Goal: Information Seeking & Learning: Learn about a topic

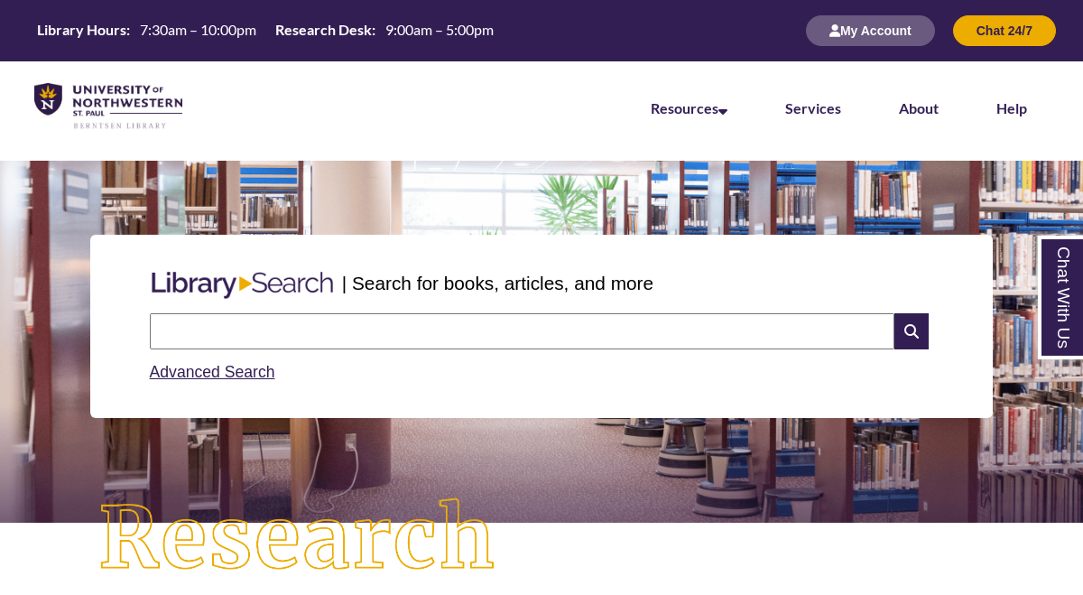
click at [314, 320] on input "text" at bounding box center [522, 331] width 744 height 36
type input "**********"
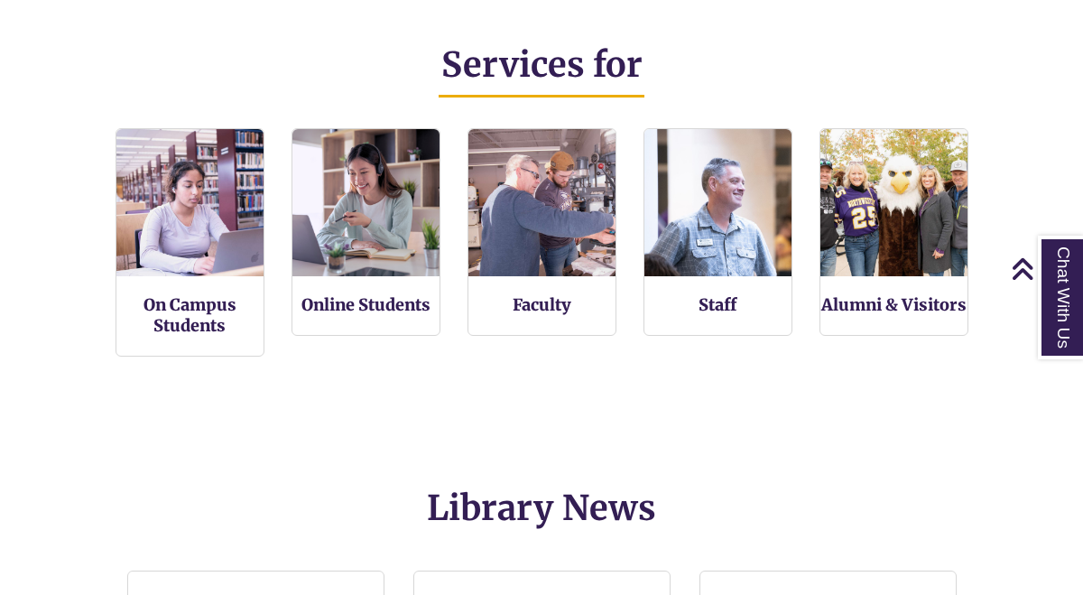
scroll to position [1259, 0]
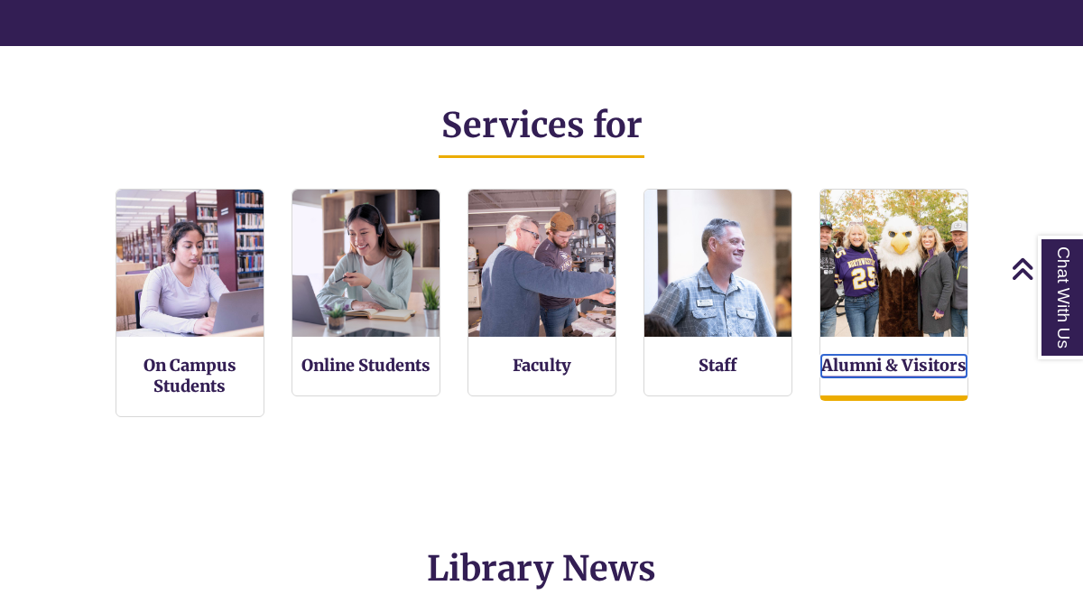
click at [892, 366] on link "Alumni & Visitors" at bounding box center [893, 366] width 145 height 23
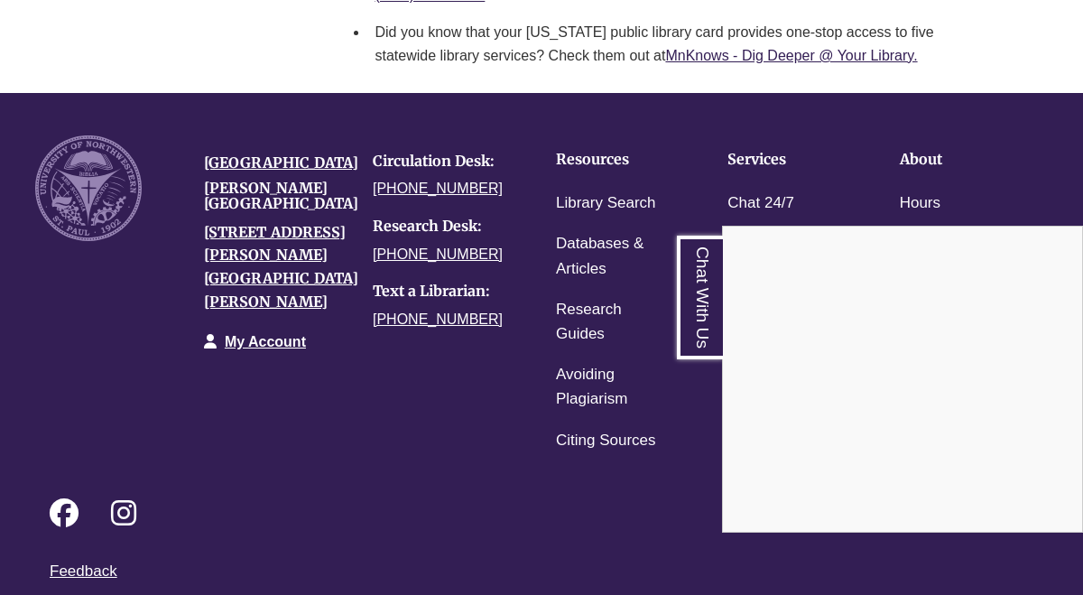
scroll to position [2587, 0]
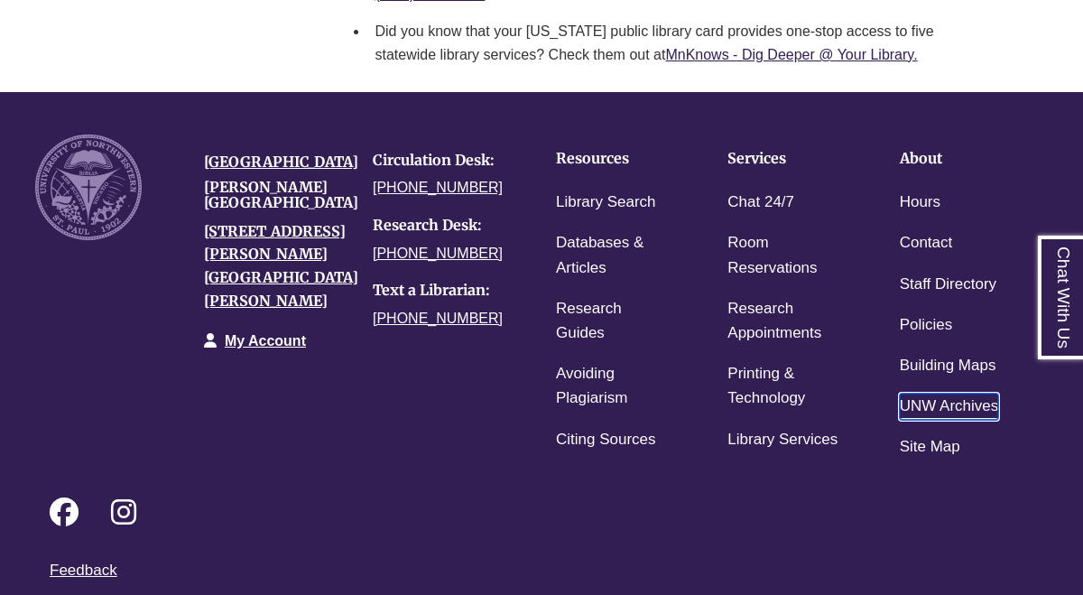
click at [942, 393] on link "UNW Archives" at bounding box center [948, 406] width 99 height 26
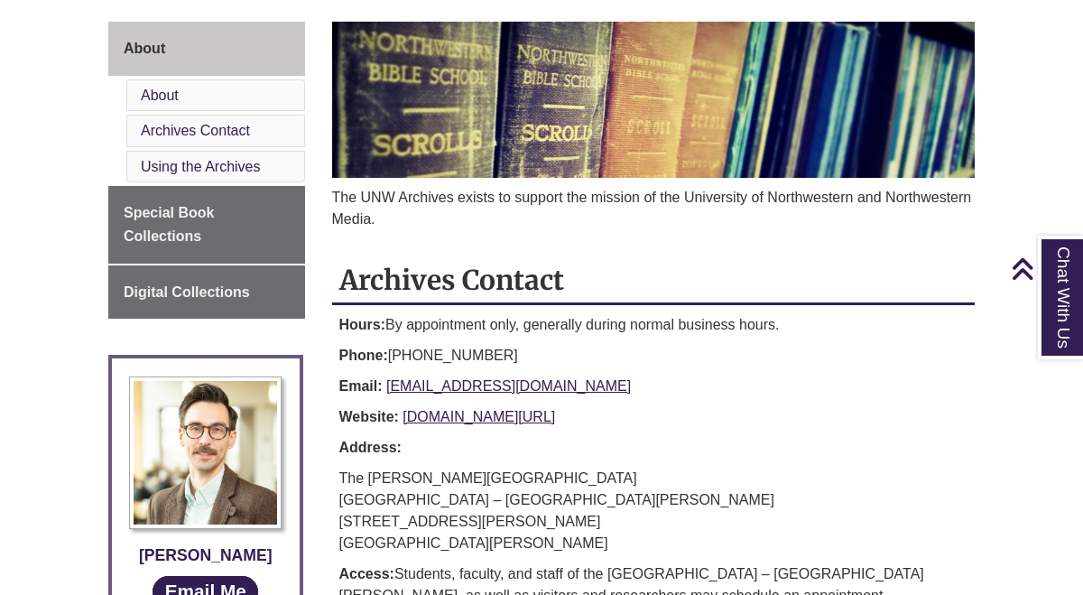
scroll to position [297, 0]
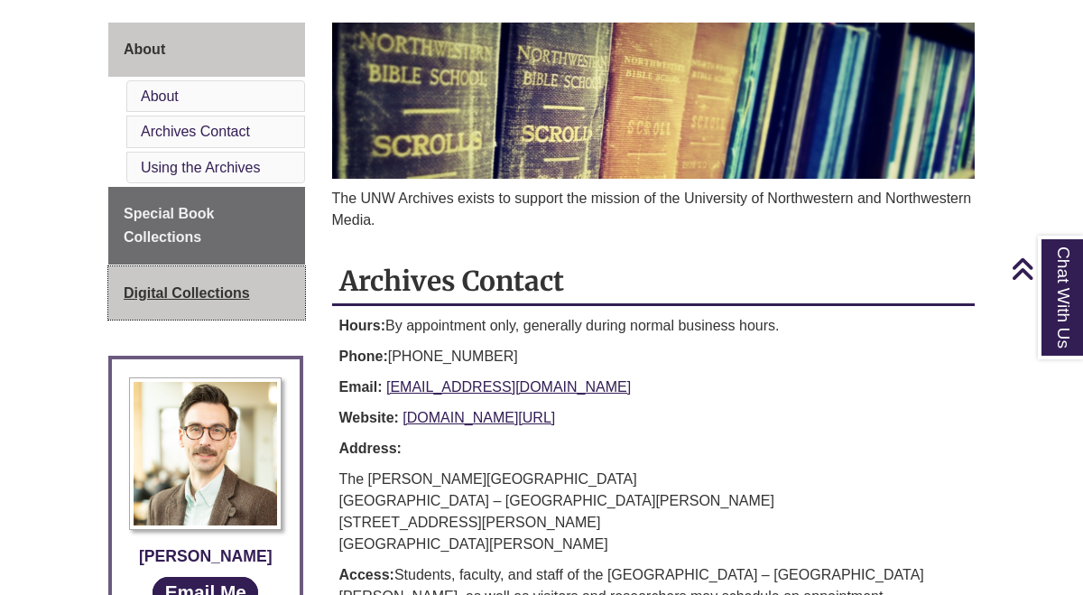
click at [160, 296] on span "Digital Collections" at bounding box center [187, 292] width 126 height 15
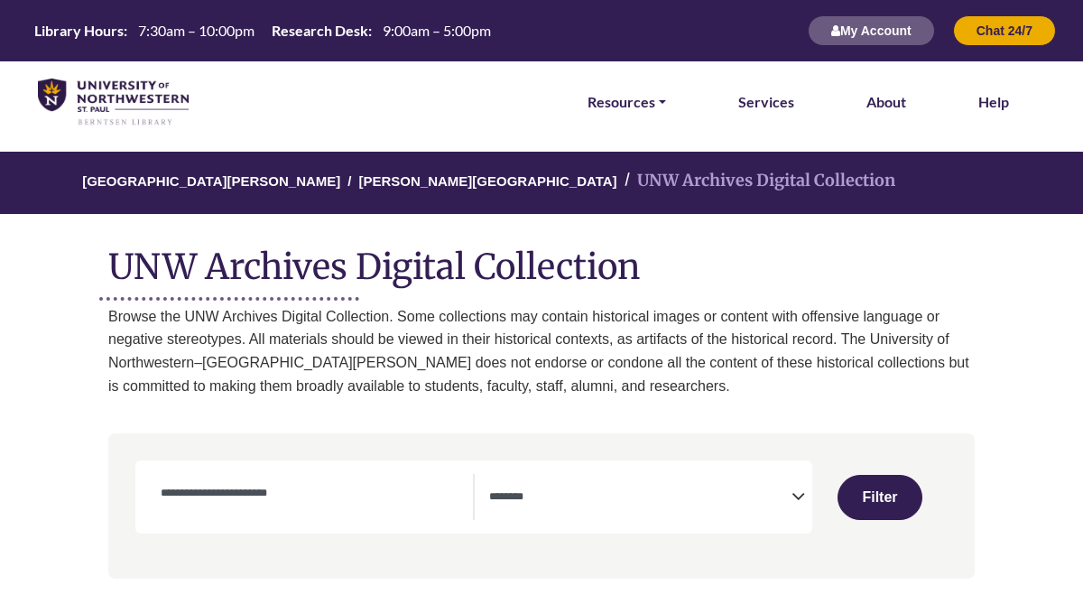
select select "Database Subject Filter"
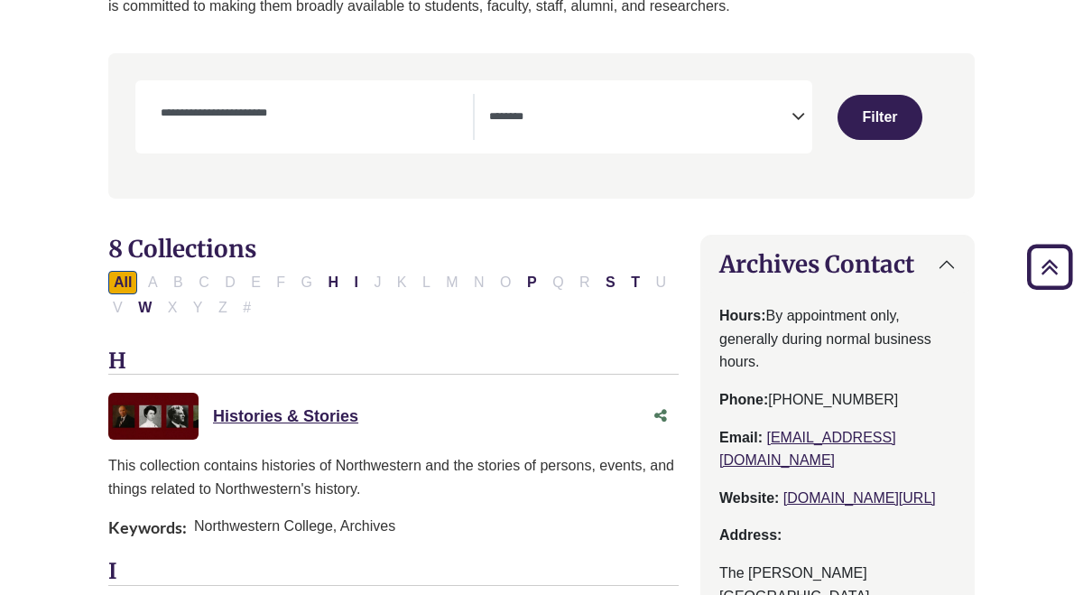
scroll to position [346, 0]
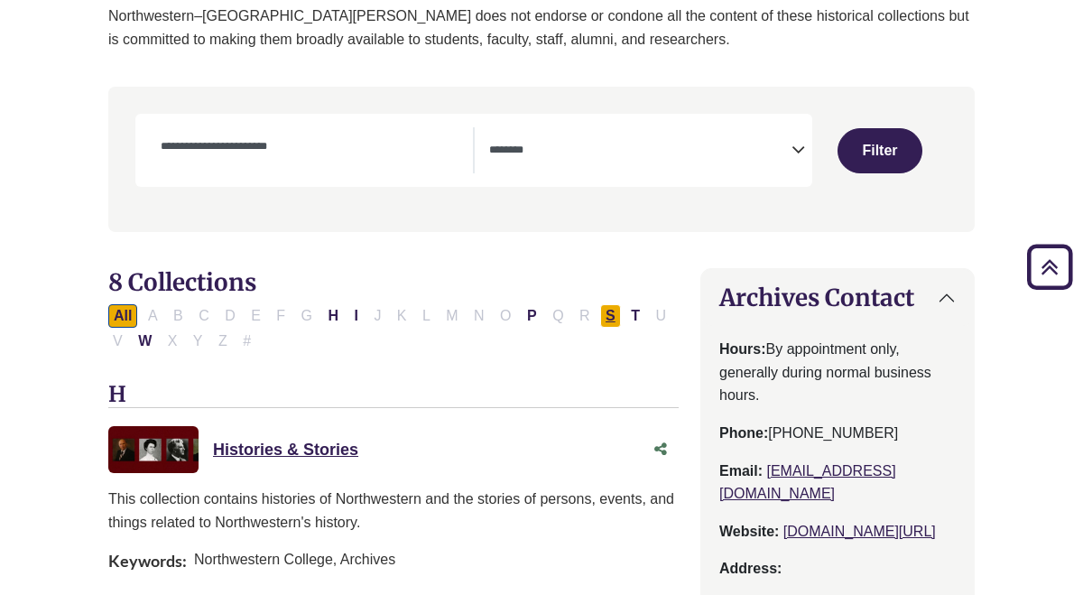
click at [609, 319] on button "S" at bounding box center [610, 315] width 21 height 23
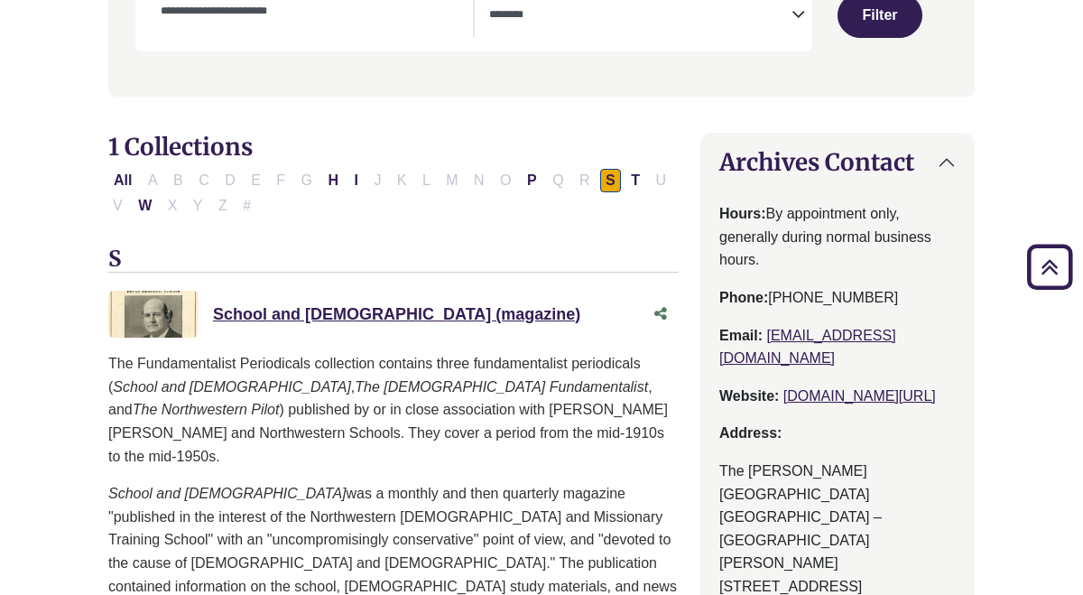
scroll to position [445, 0]
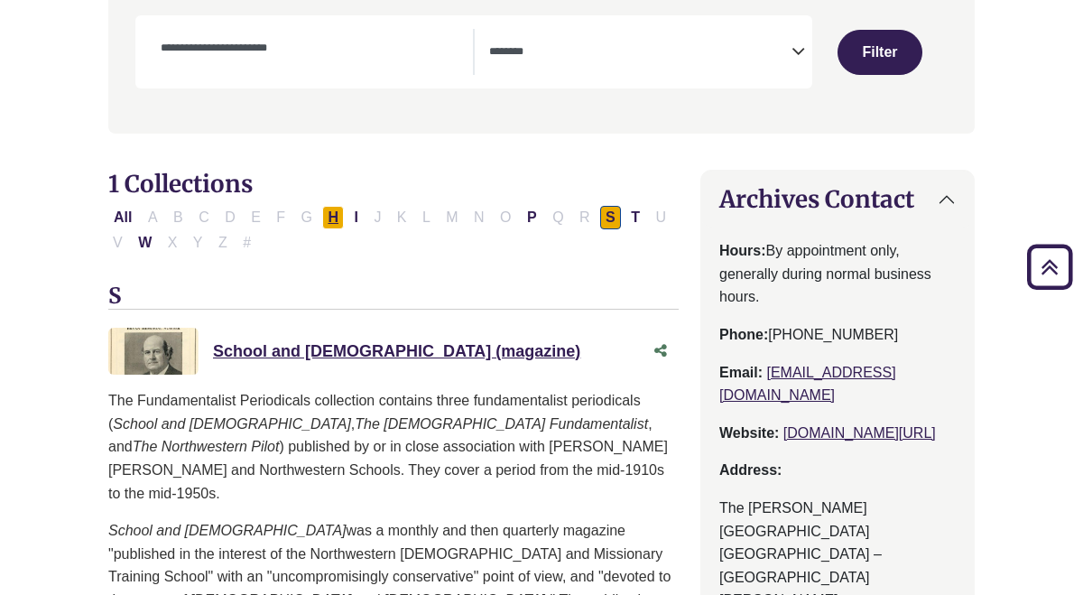
click at [335, 225] on button "H" at bounding box center [333, 217] width 22 height 23
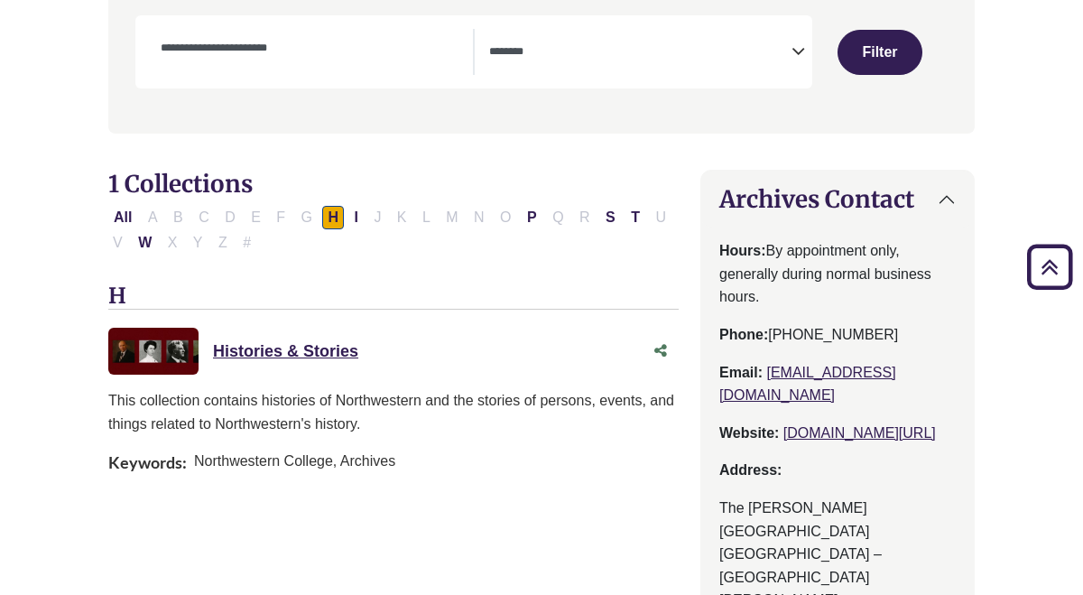
click at [364, 220] on div "All A B C D E F G H I J K L M N O P Q R S T U V W X Y Z #" at bounding box center [390, 229] width 565 height 40
click at [355, 220] on button "I" at bounding box center [355, 217] width 14 height 23
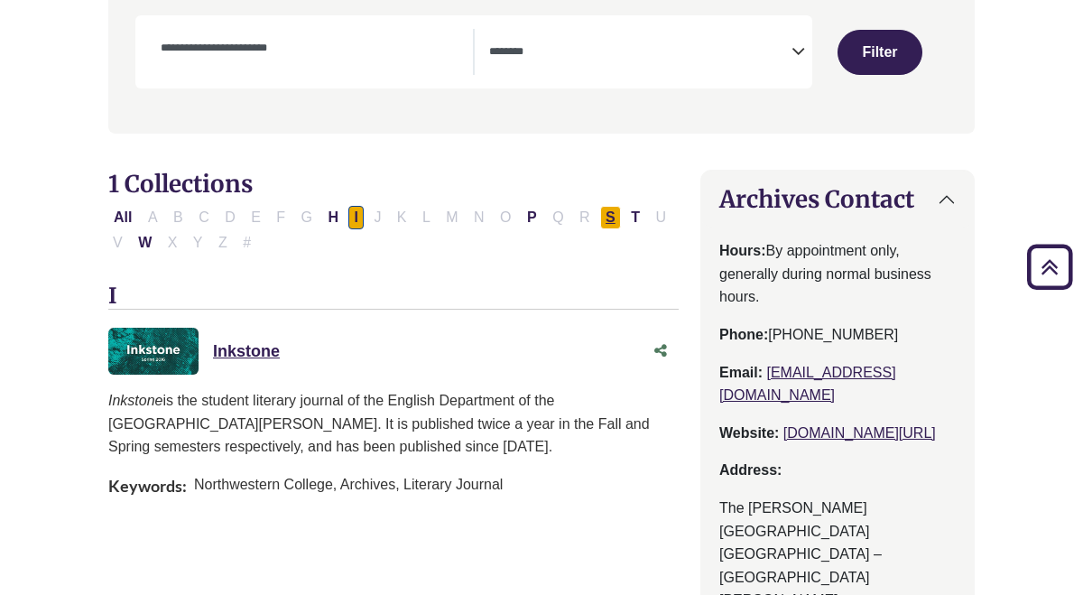
click at [604, 218] on button "S" at bounding box center [610, 217] width 21 height 23
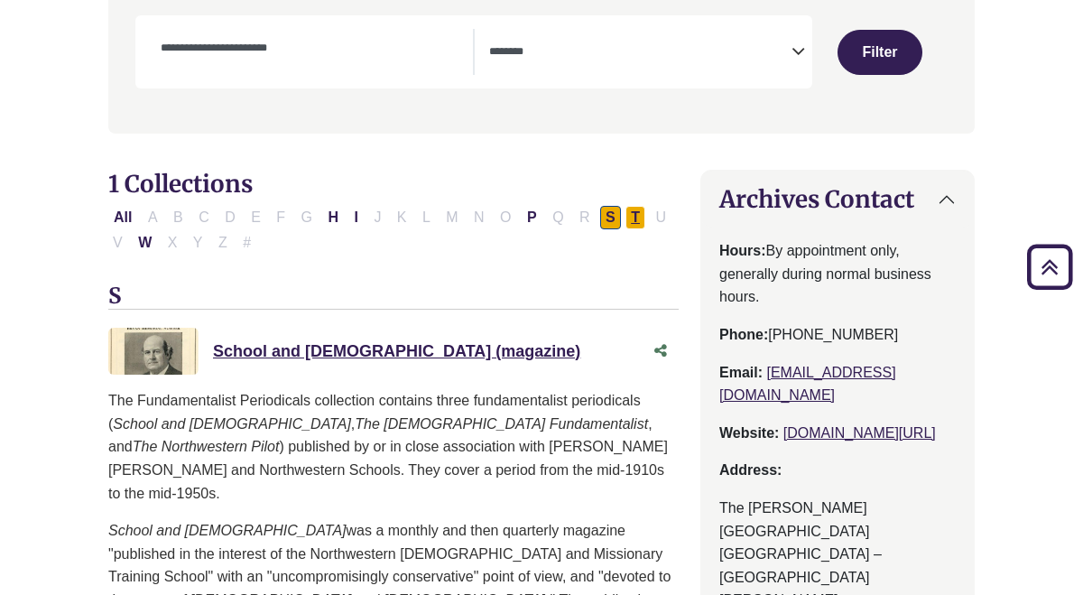
click at [630, 215] on button "T" at bounding box center [635, 217] width 20 height 23
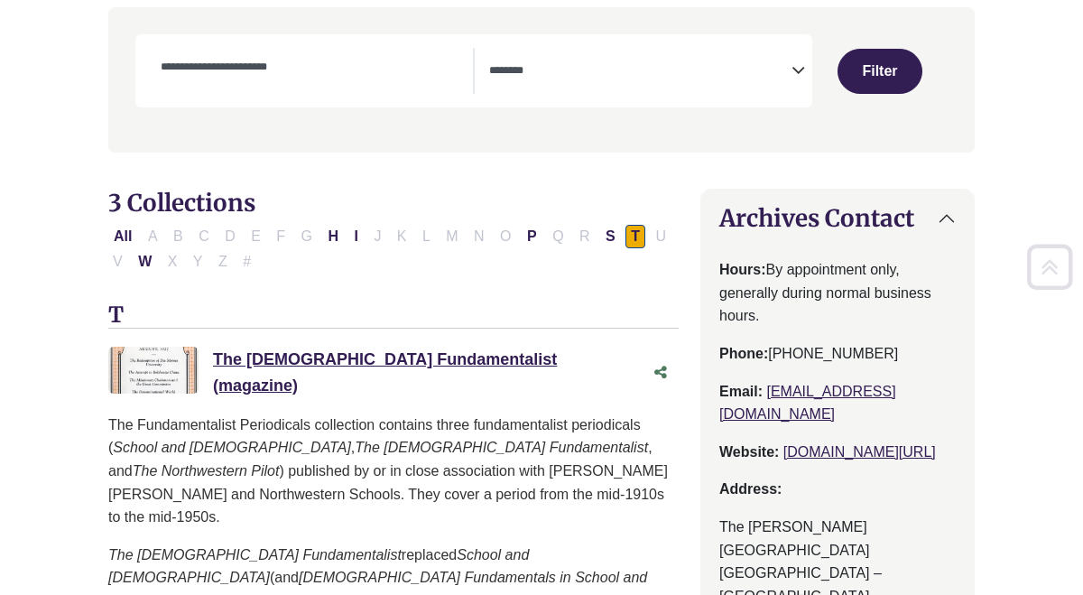
scroll to position [441, 0]
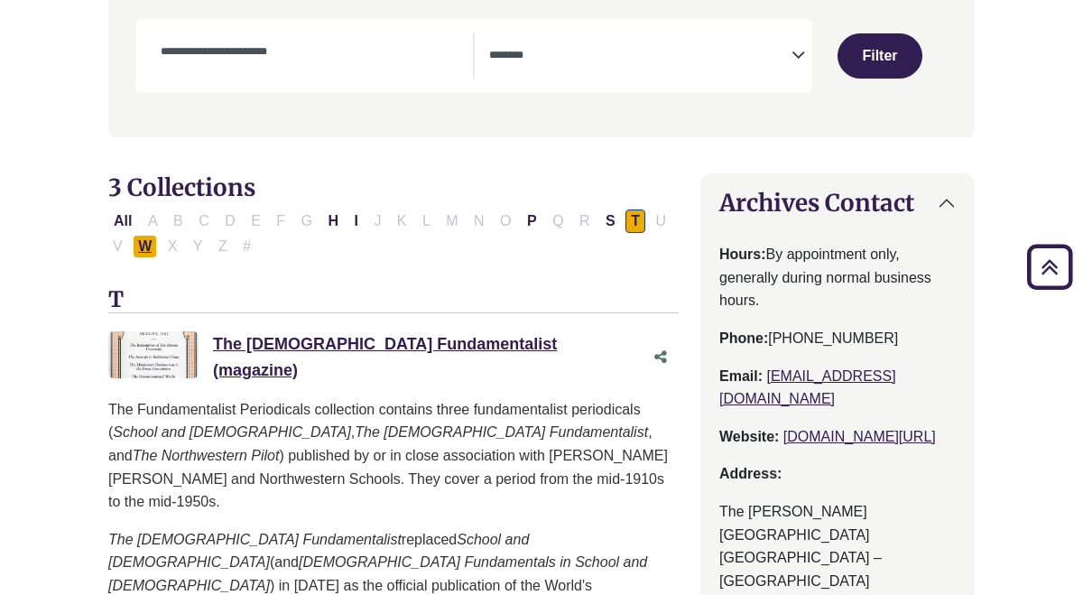
click at [153, 254] on button "W" at bounding box center [145, 246] width 24 height 23
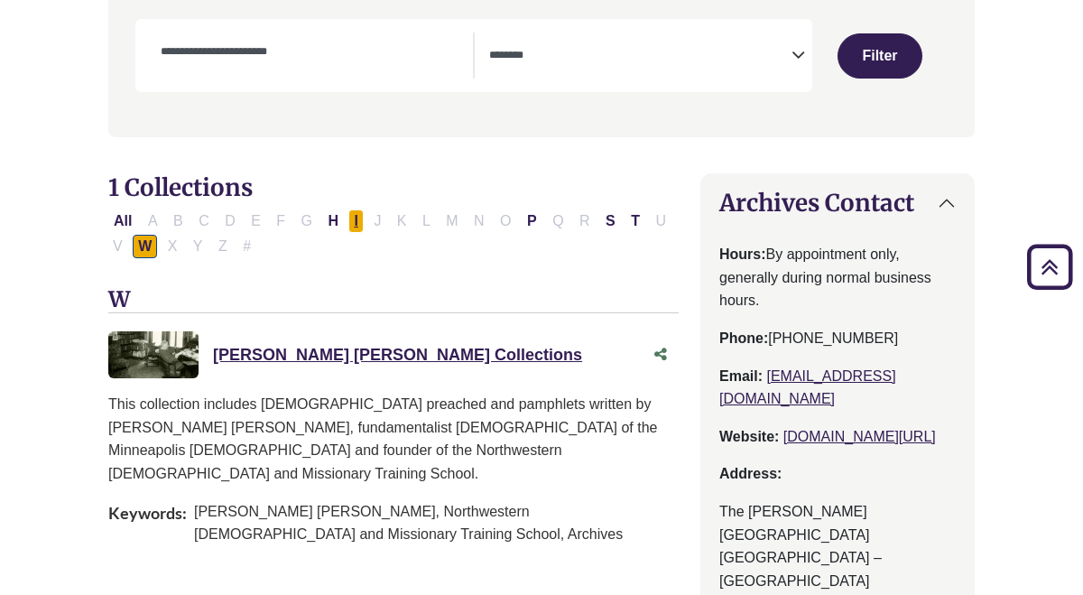
click at [356, 223] on button "I" at bounding box center [355, 220] width 14 height 23
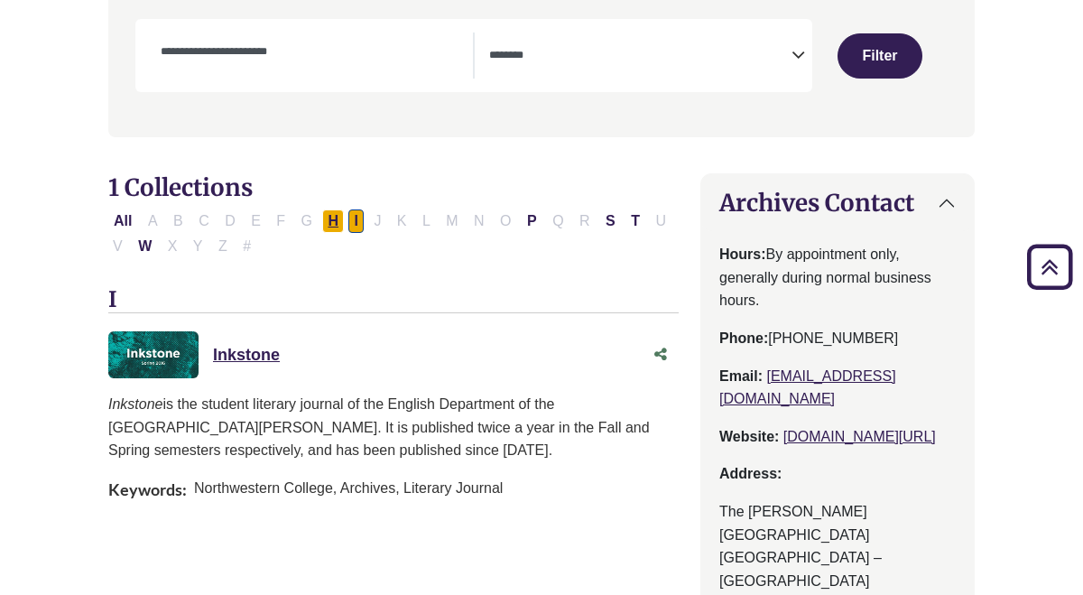
click at [339, 220] on button "H" at bounding box center [333, 220] width 22 height 23
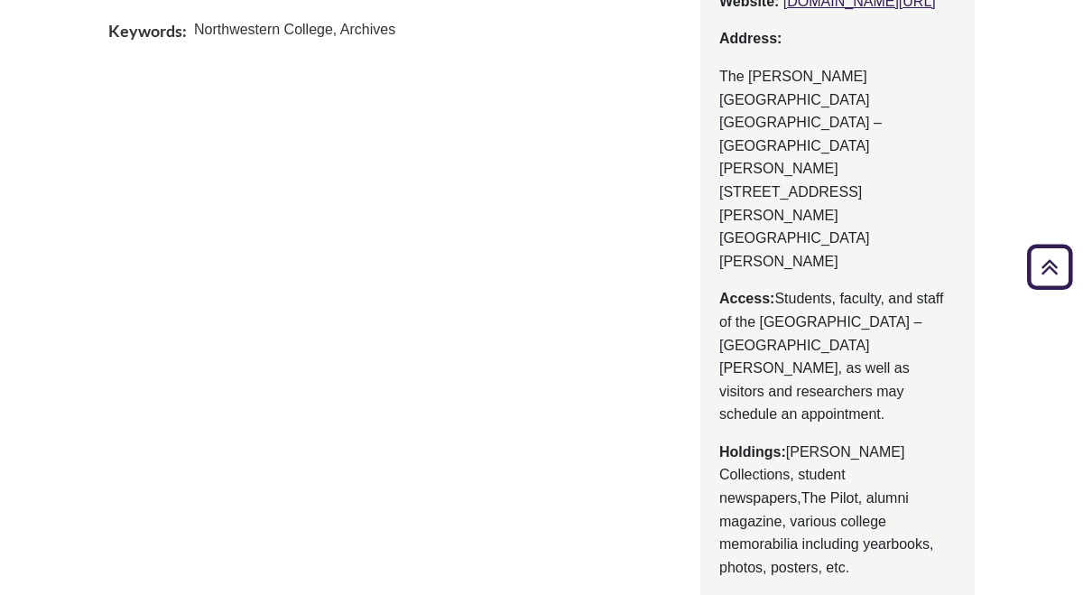
scroll to position [862, 0]
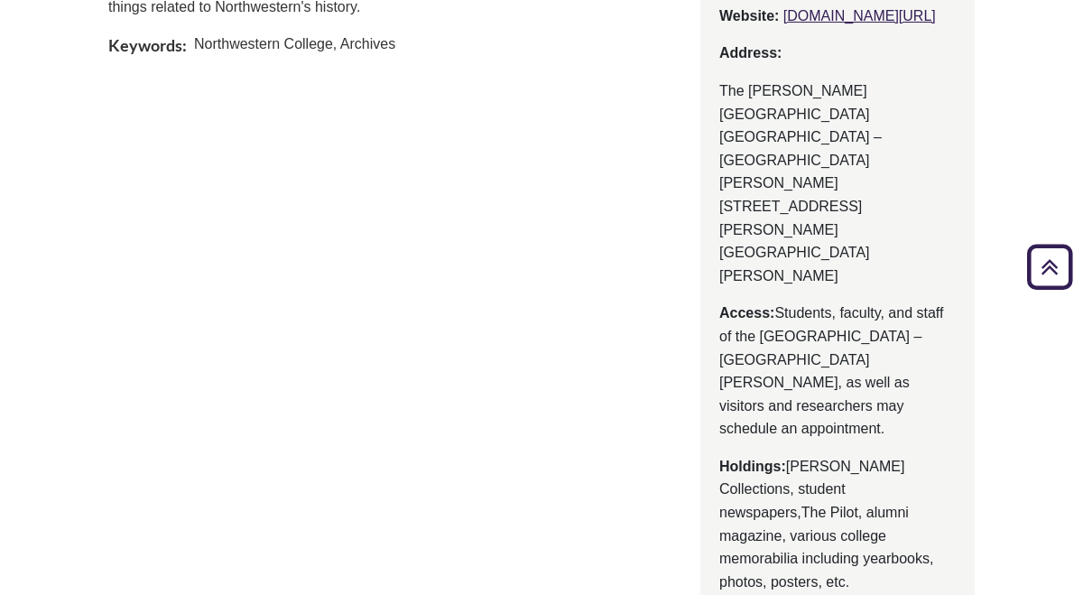
click at [1054, 271] on icon "Back to Top" at bounding box center [1049, 267] width 58 height 58
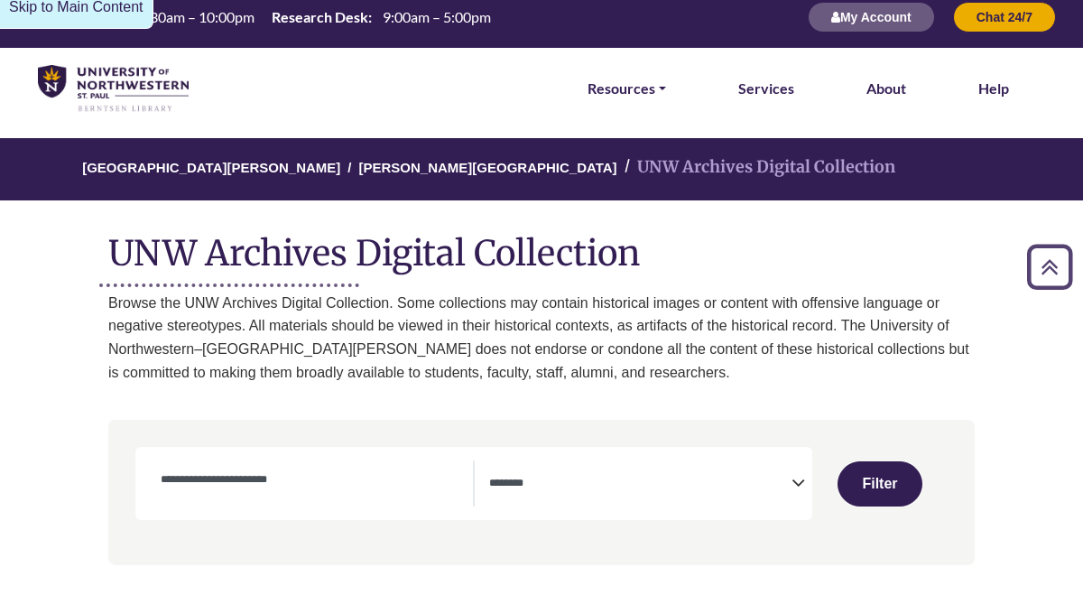
scroll to position [0, 0]
